Goal: Find specific page/section: Find specific page/section

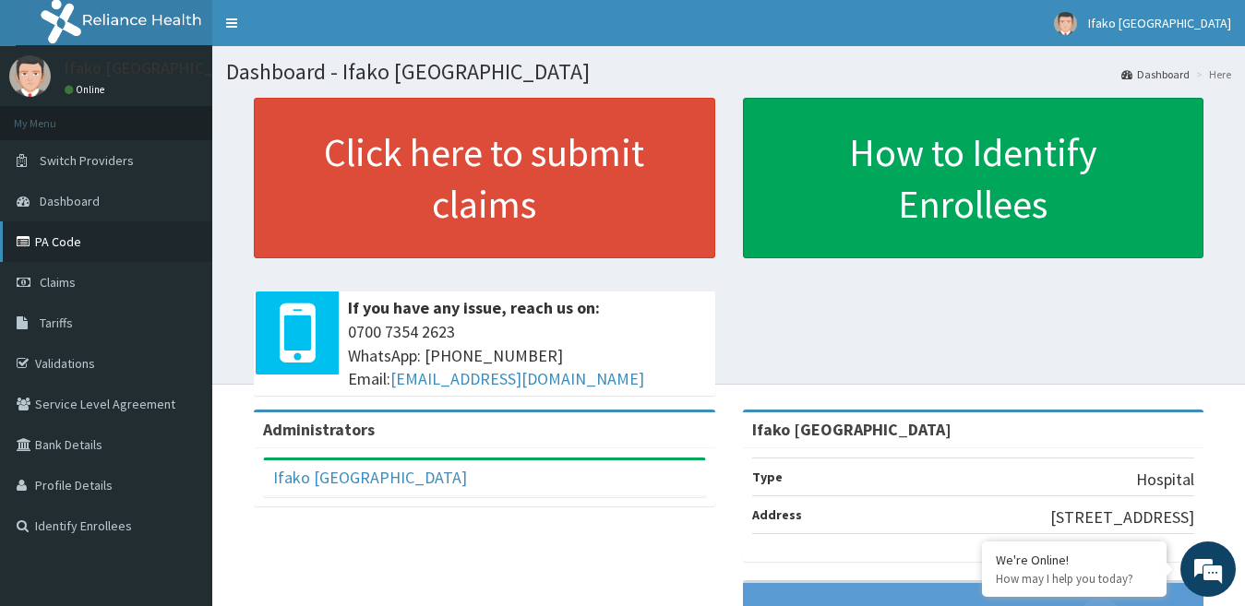
click at [141, 237] on link "PA Code" at bounding box center [106, 241] width 212 height 41
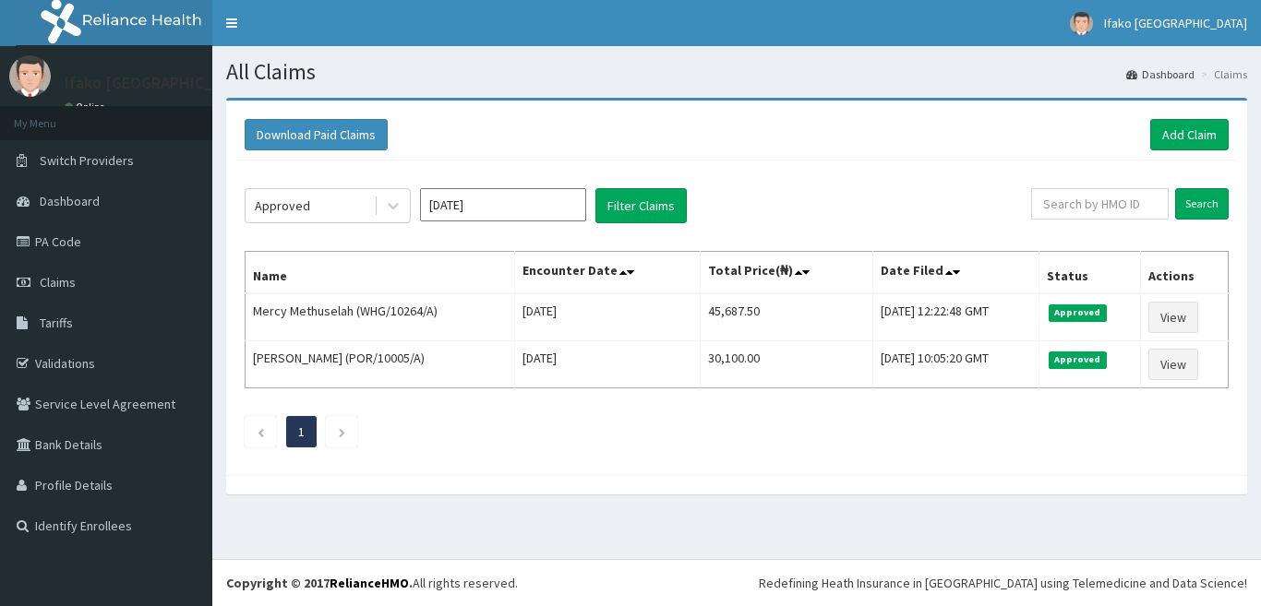
drag, startPoint x: 0, startPoint y: 0, endPoint x: 614, endPoint y: 225, distance: 653.7
click at [614, 225] on div "Approved [DATE] Filter Claims Search Name Encounter Date Total Price(₦) Date Fi…" at bounding box center [736, 313] width 1002 height 305
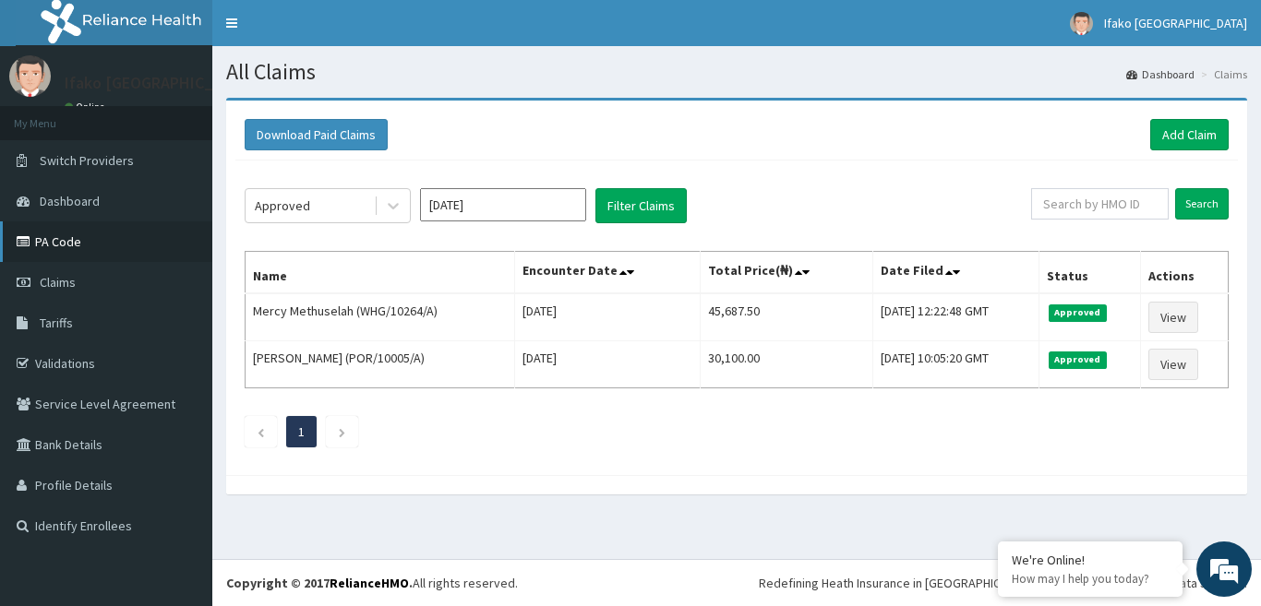
click at [110, 231] on link "PA Code" at bounding box center [106, 241] width 212 height 41
